Goal: Information Seeking & Learning: Learn about a topic

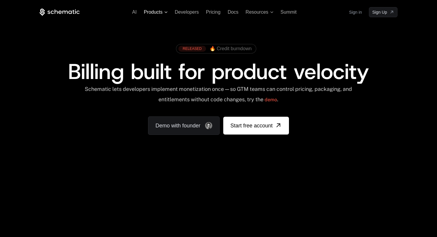
click at [161, 13] on span "Products" at bounding box center [153, 12] width 19 height 5
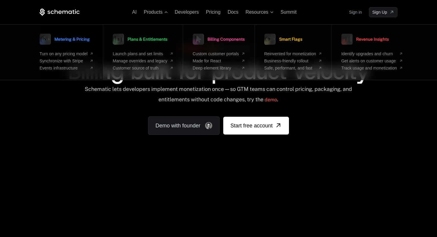
click at [80, 40] on span "Metering & Pricing" at bounding box center [71, 39] width 35 height 4
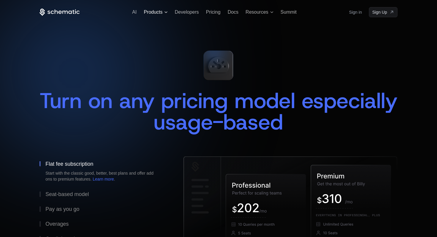
click at [165, 12] on icon at bounding box center [165, 12] width 3 height 2
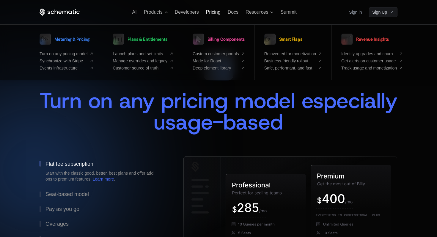
click at [212, 13] on span "Pricing" at bounding box center [213, 12] width 15 height 5
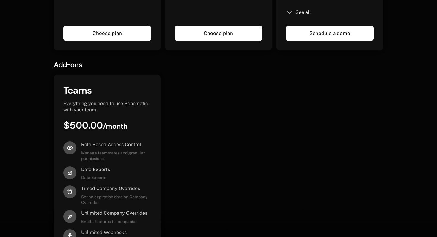
scroll to position [365, 0]
